Goal: Find specific page/section: Find specific page/section

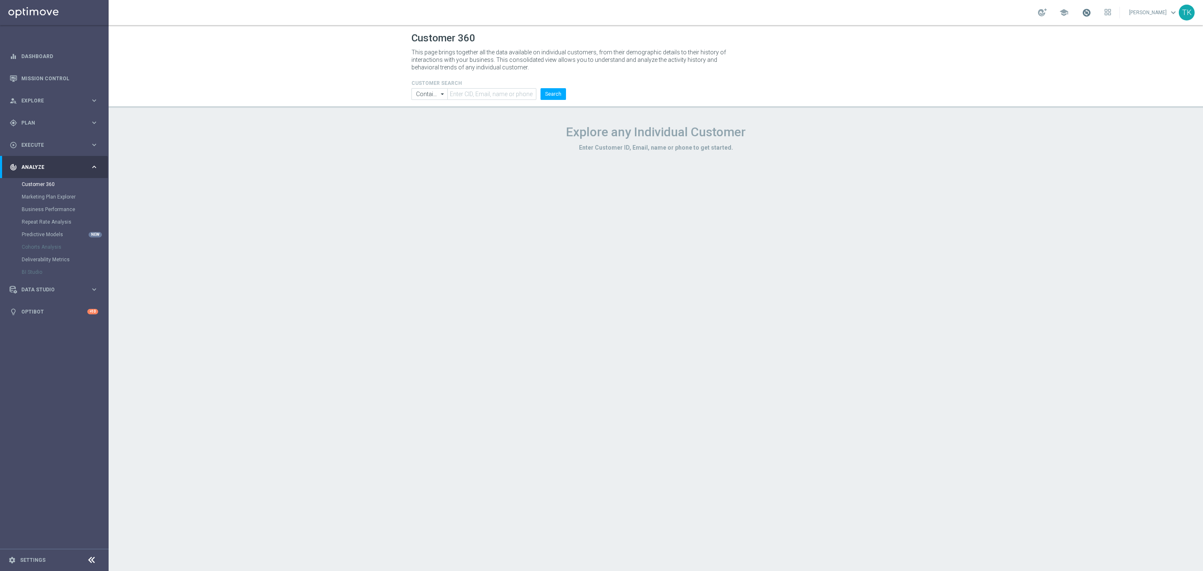
click at [1082, 11] on span at bounding box center [1086, 12] width 9 height 9
click at [38, 74] on link "Mission Control" at bounding box center [59, 78] width 77 height 22
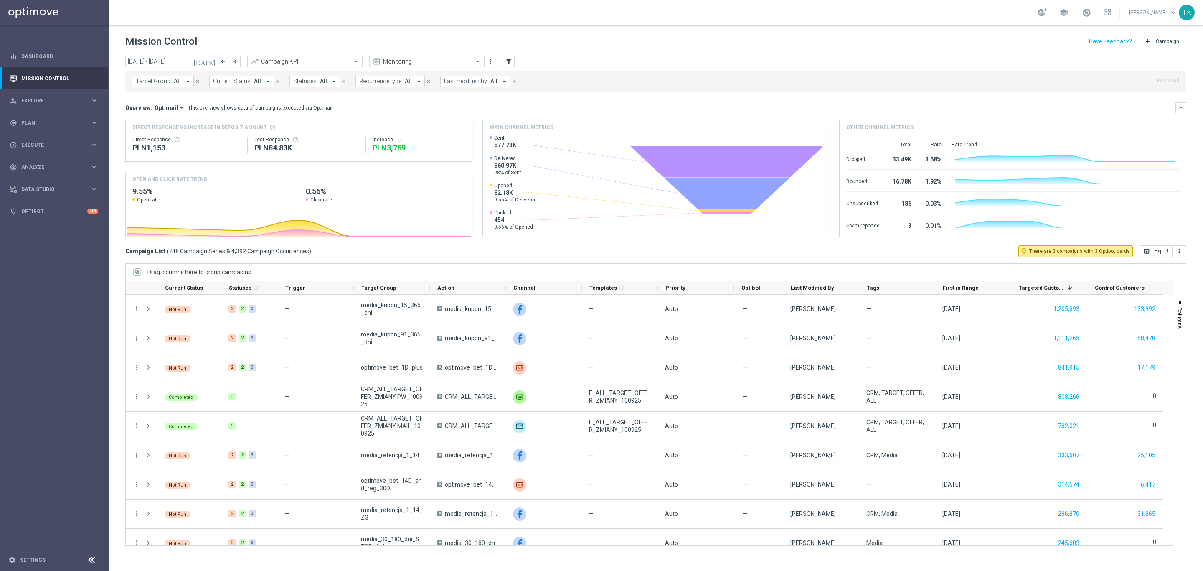
click at [1081, 18] on link at bounding box center [1086, 12] width 11 height 13
